Goal: Task Accomplishment & Management: Use online tool/utility

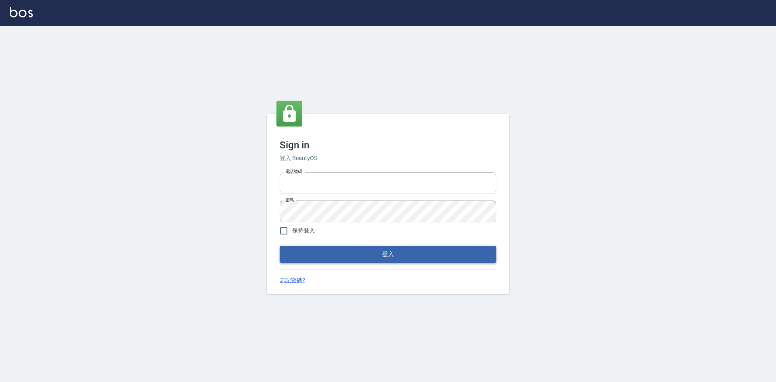
type input "0963852741"
click at [340, 257] on button "登入" at bounding box center [388, 254] width 217 height 17
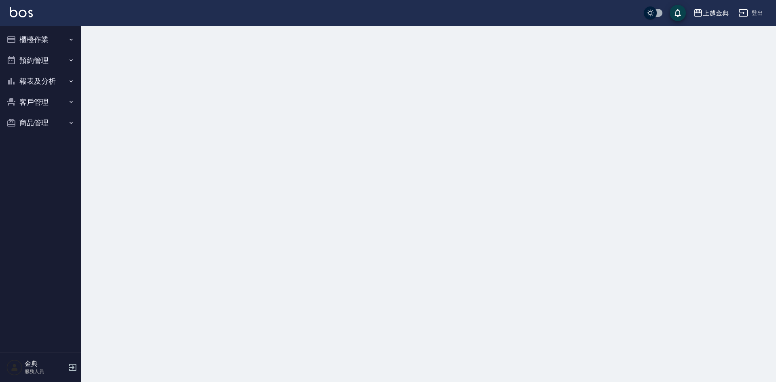
click at [60, 39] on button "櫃檯作業" at bounding box center [40, 39] width 74 height 21
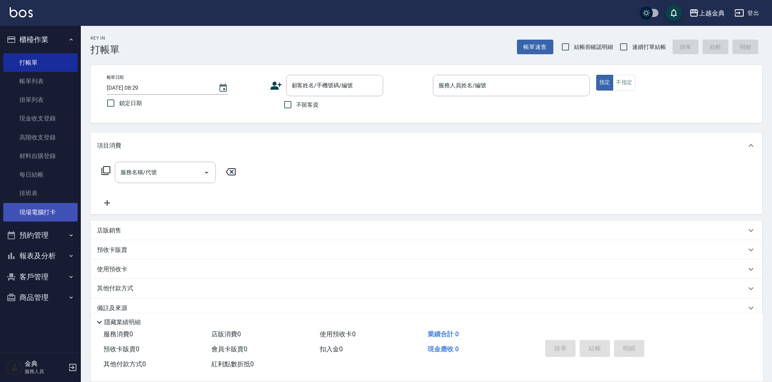
click at [44, 206] on link "現場電腦打卡" at bounding box center [40, 212] width 74 height 19
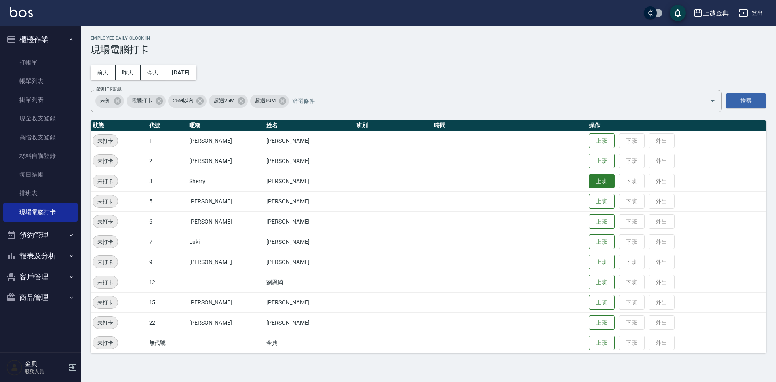
click at [589, 181] on button "上班" at bounding box center [602, 181] width 26 height 14
